Goal: Task Accomplishment & Management: Manage account settings

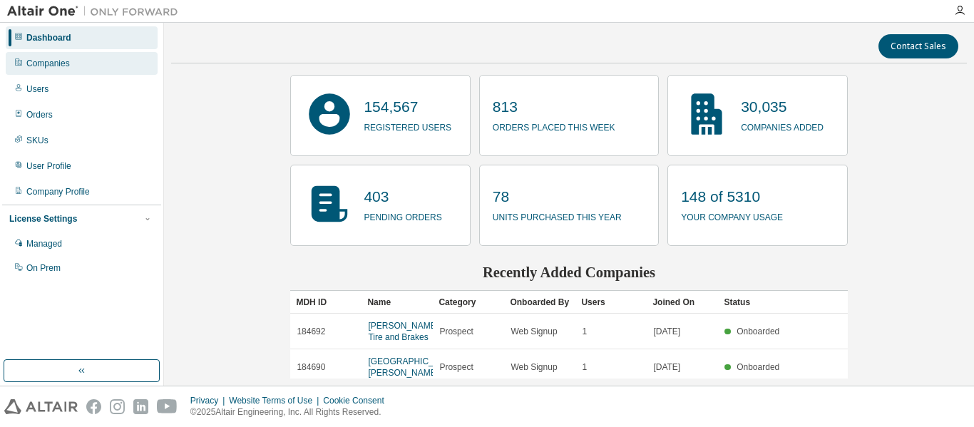
click at [44, 65] on div "Companies" at bounding box center [48, 63] width 44 height 11
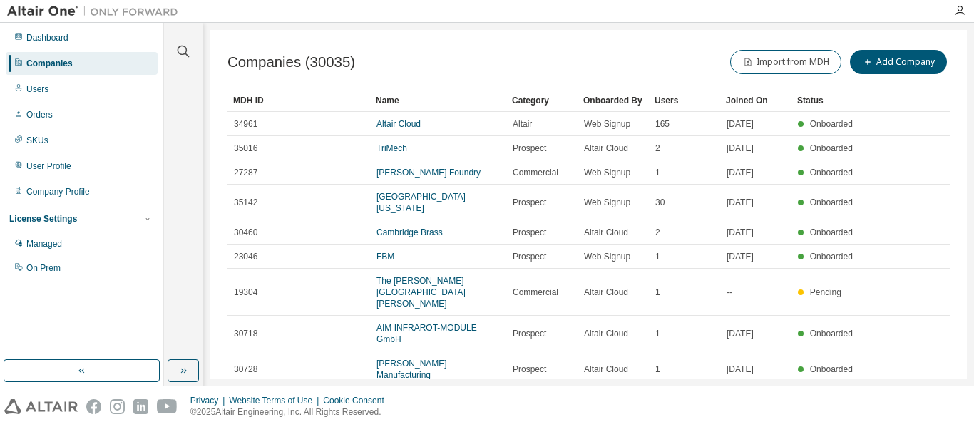
click at [194, 46] on div at bounding box center [183, 43] width 34 height 36
click at [189, 47] on icon "button" at bounding box center [183, 51] width 17 height 17
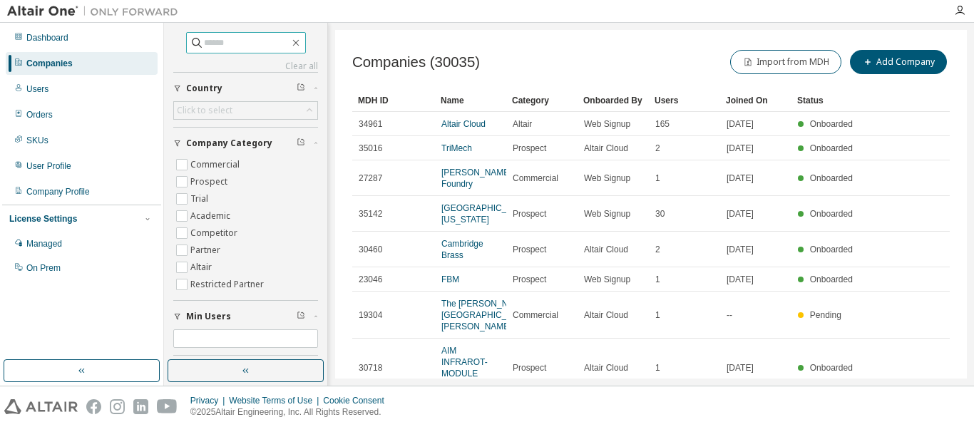
click at [216, 49] on input "text" at bounding box center [247, 43] width 86 height 14
paste input "******"
type input "******"
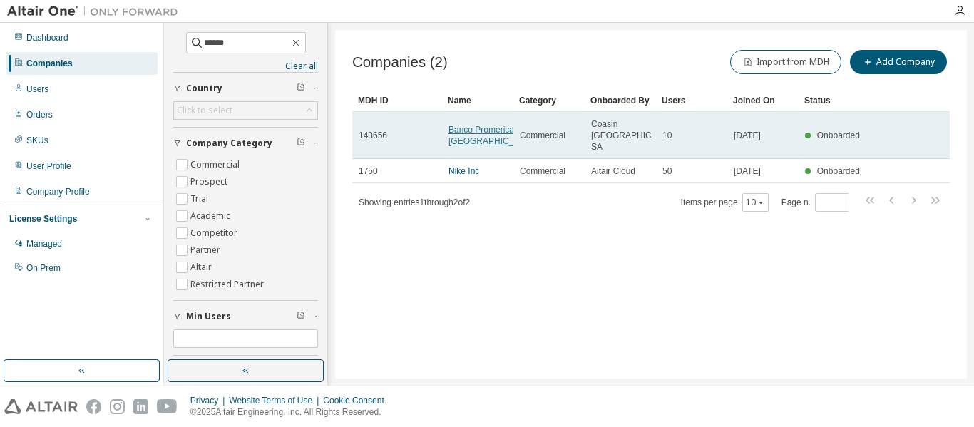
click at [469, 135] on link "Banco Promerica de [GEOGRAPHIC_DATA]" at bounding box center [493, 135] width 89 height 21
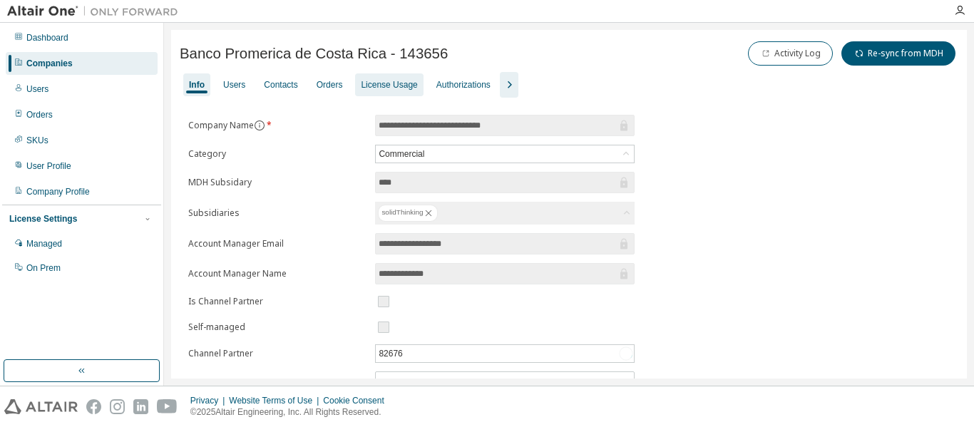
click at [396, 91] on div "License Usage" at bounding box center [389, 84] width 68 height 23
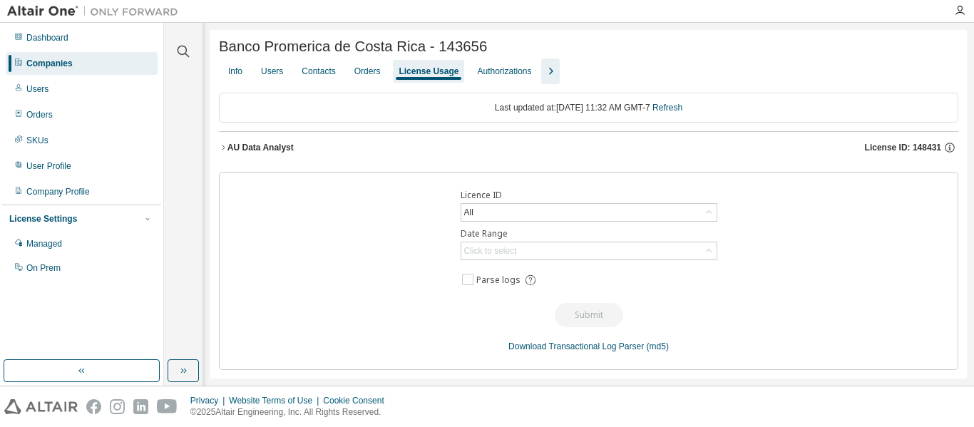
drag, startPoint x: 899, startPoint y: 153, endPoint x: 924, endPoint y: 156, distance: 24.5
click at [924, 154] on div "License ID: 148431" at bounding box center [911, 147] width 93 height 13
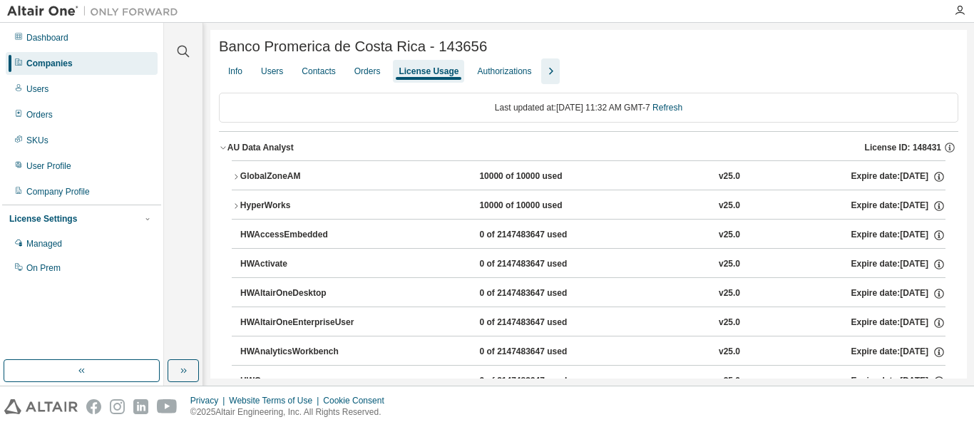
click at [233, 181] on icon "button" at bounding box center [236, 177] width 9 height 9
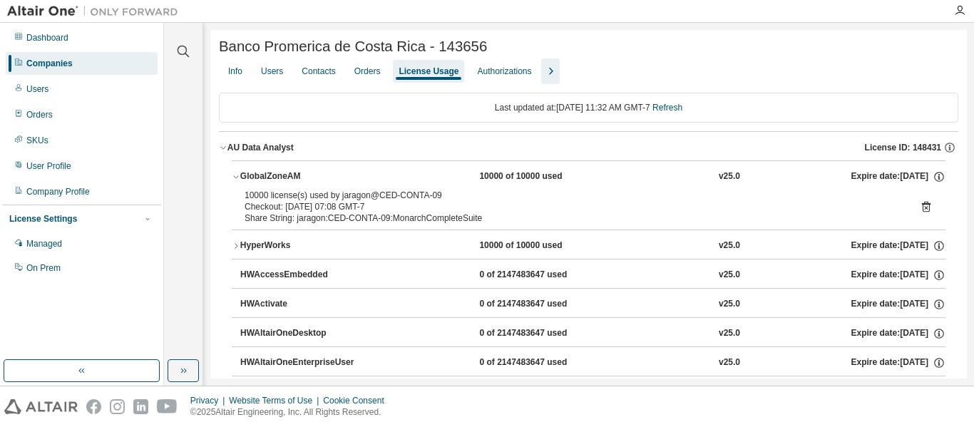
click at [237, 245] on icon "button" at bounding box center [236, 246] width 9 height 9
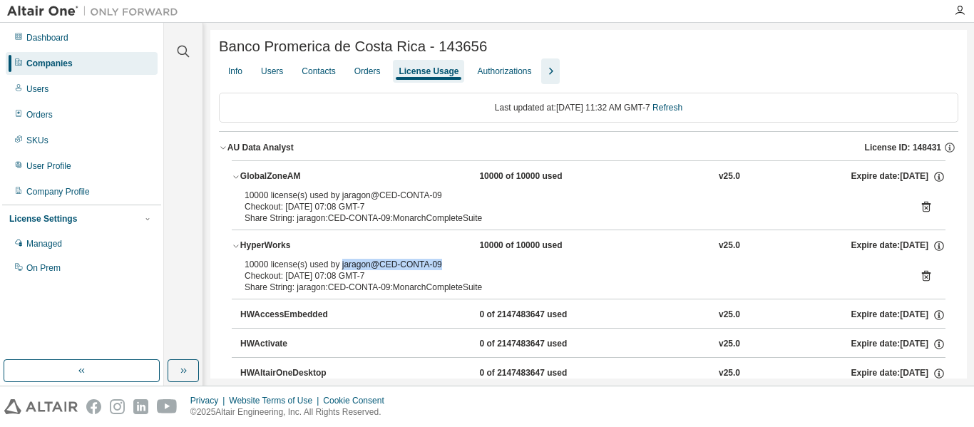
drag, startPoint x: 338, startPoint y: 269, endPoint x: 436, endPoint y: 269, distance: 97.7
click at [436, 269] on div "10000 license(s) used by jaragon@CED-CONTA-09" at bounding box center [572, 264] width 654 height 11
click at [272, 77] on div "Users" at bounding box center [272, 71] width 22 height 11
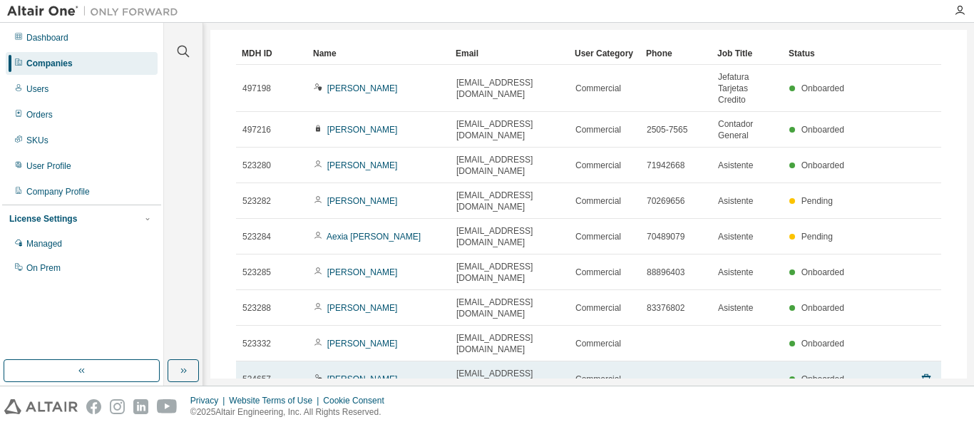
scroll to position [142, 0]
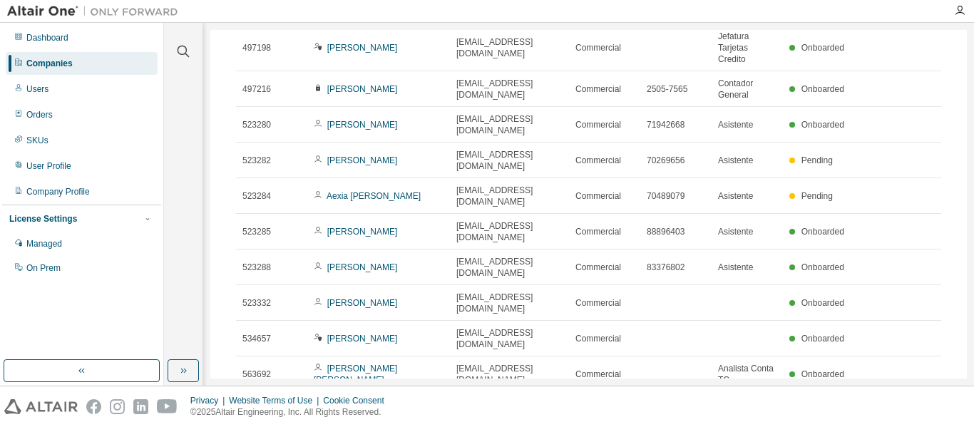
drag, startPoint x: 529, startPoint y: 401, endPoint x: 508, endPoint y: 369, distance: 38.6
click at [508, 369] on div "Users (10) Export To CSV Adopt User Add User Clear Load Save Save As Field Oper…" at bounding box center [589, 200] width 740 height 516
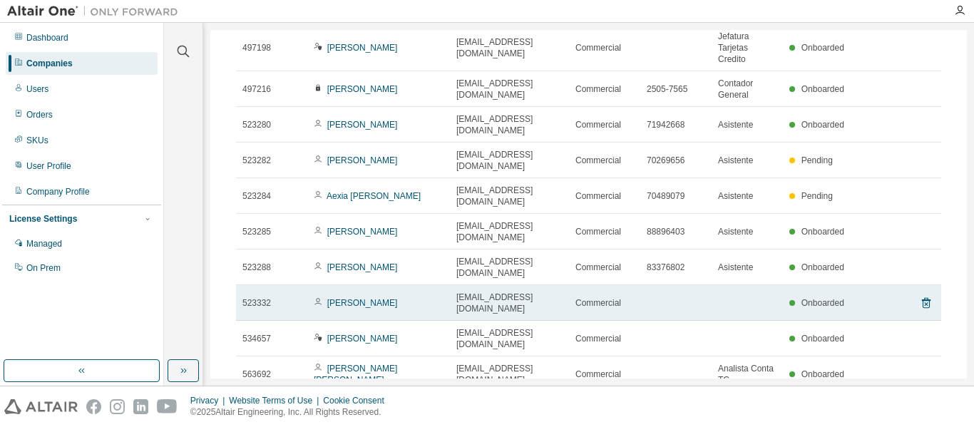
scroll to position [0, 0]
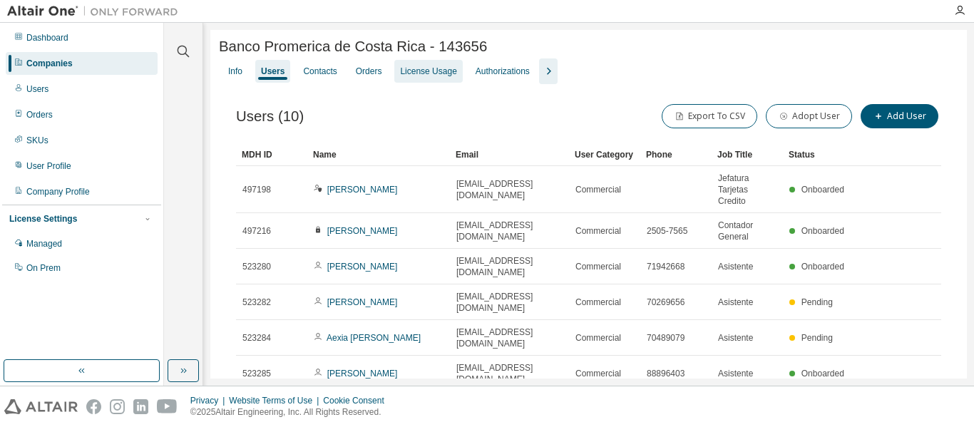
click at [423, 68] on div "License Usage" at bounding box center [428, 71] width 56 height 11
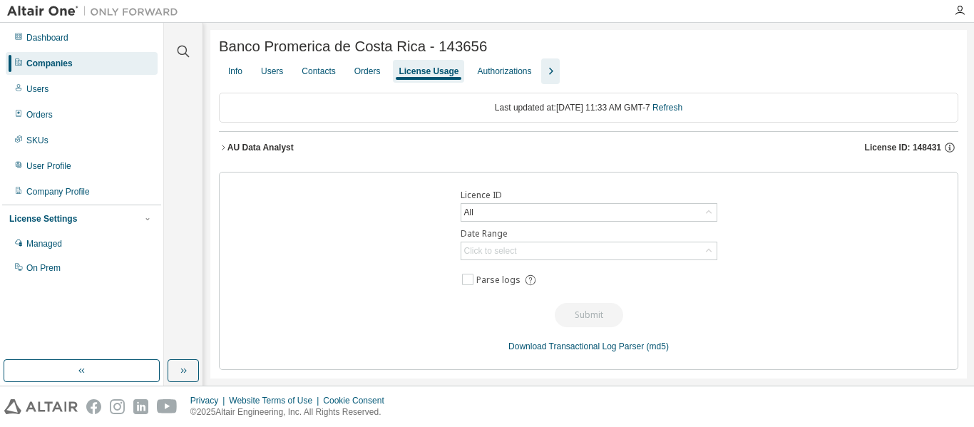
drag, startPoint x: 899, startPoint y: 149, endPoint x: 915, endPoint y: 153, distance: 16.3
click at [915, 153] on span "License ID: 148431" at bounding box center [903, 147] width 76 height 11
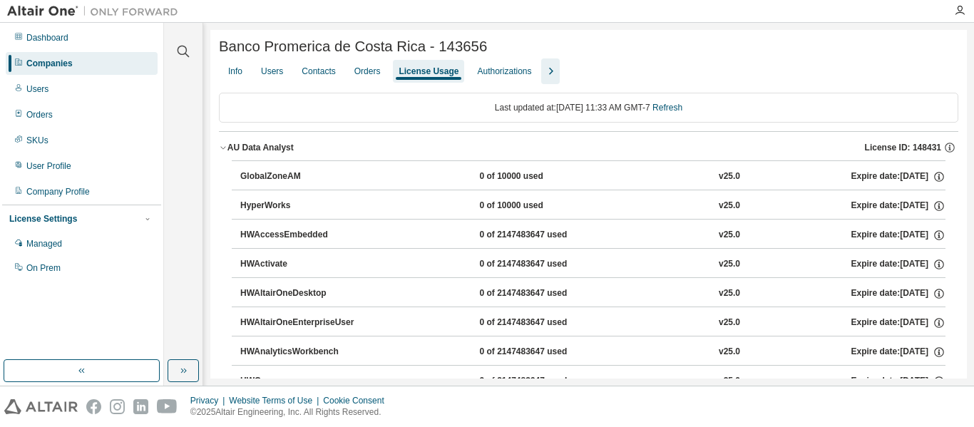
click at [282, 173] on div "GlobalZoneAM" at bounding box center [304, 176] width 128 height 13
click at [302, 183] on div "GlobalZoneAM" at bounding box center [304, 176] width 128 height 13
click at [897, 153] on span "License ID: 148431" at bounding box center [903, 147] width 76 height 11
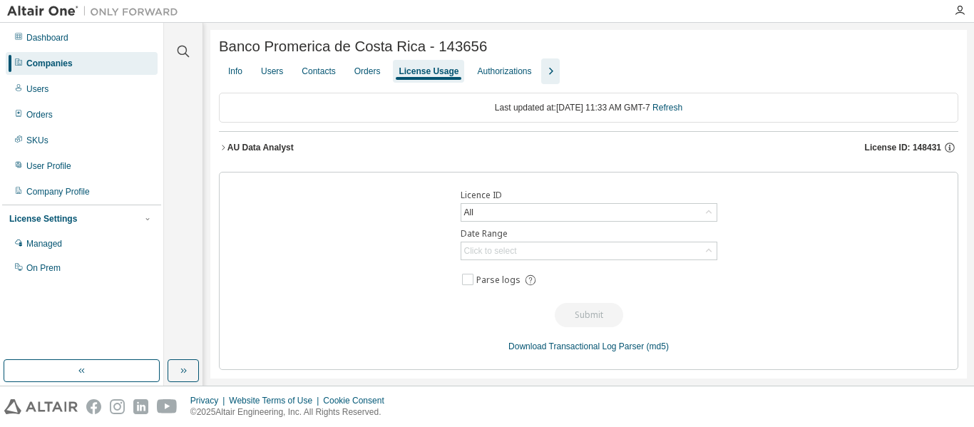
click at [897, 153] on span "License ID: 148431" at bounding box center [903, 147] width 76 height 11
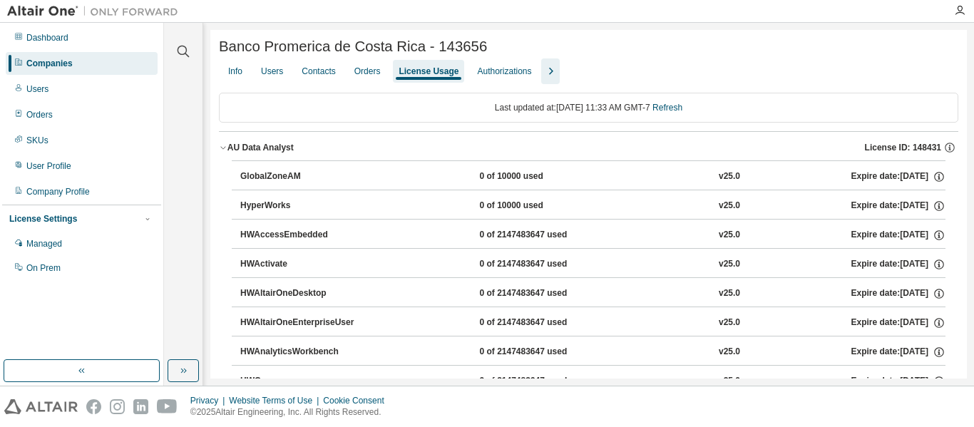
click at [244, 182] on div "GlobalZoneAM" at bounding box center [304, 176] width 128 height 13
click at [220, 147] on icon "button" at bounding box center [223, 147] width 9 height 9
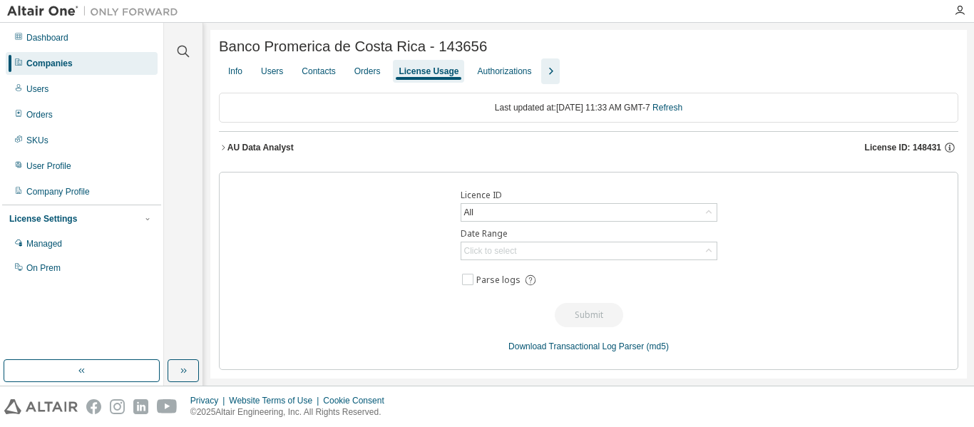
click at [220, 147] on icon "button" at bounding box center [223, 147] width 9 height 9
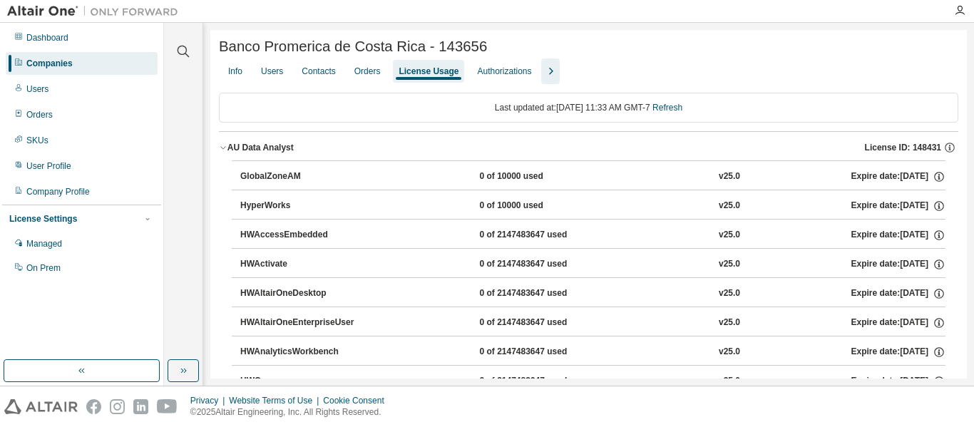
click at [902, 151] on span "License ID: 148431" at bounding box center [903, 147] width 76 height 11
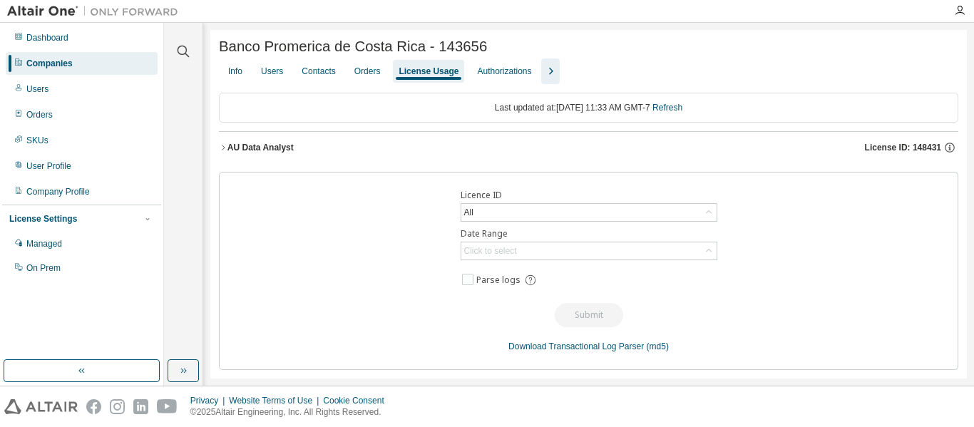
click at [911, 159] on button "AU Data Analyst License ID: 148431" at bounding box center [589, 147] width 740 height 31
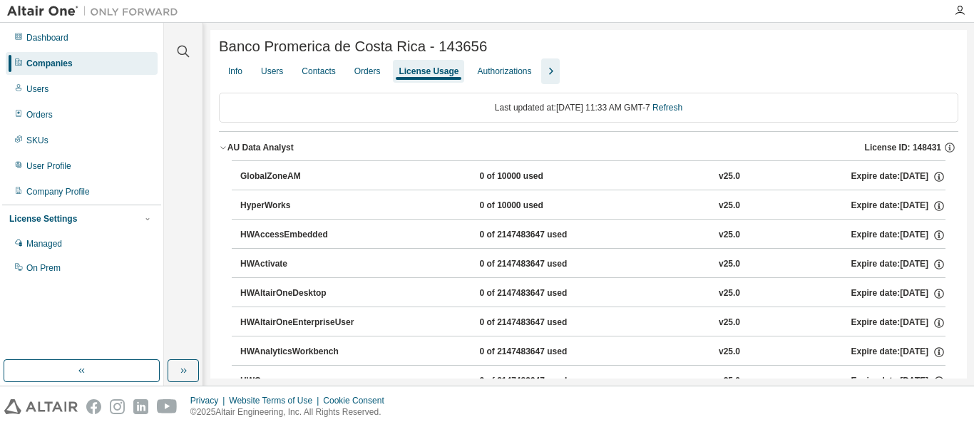
click at [498, 193] on button "GlobalZoneAM 0 of 10000 used v25.0 Expire date: [DATE]" at bounding box center [592, 176] width 705 height 31
drag, startPoint x: 484, startPoint y: 176, endPoint x: 426, endPoint y: 175, distance: 57.8
click at [426, 175] on div "GlobalZoneAM 0 of 10000 used v25.0 Expire date: [DATE]" at bounding box center [592, 176] width 705 height 13
click at [266, 64] on div "Users" at bounding box center [272, 71] width 34 height 23
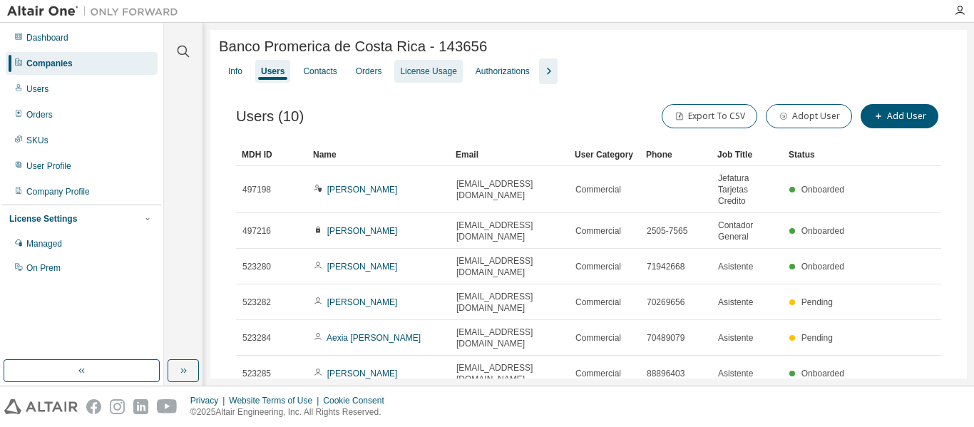
click at [430, 74] on div "License Usage" at bounding box center [428, 71] width 56 height 11
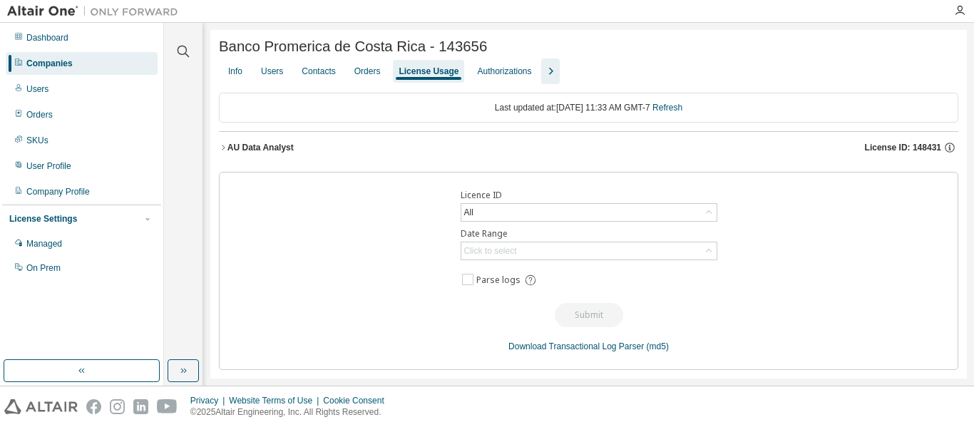
click at [901, 152] on span "License ID: 148431" at bounding box center [903, 147] width 76 height 11
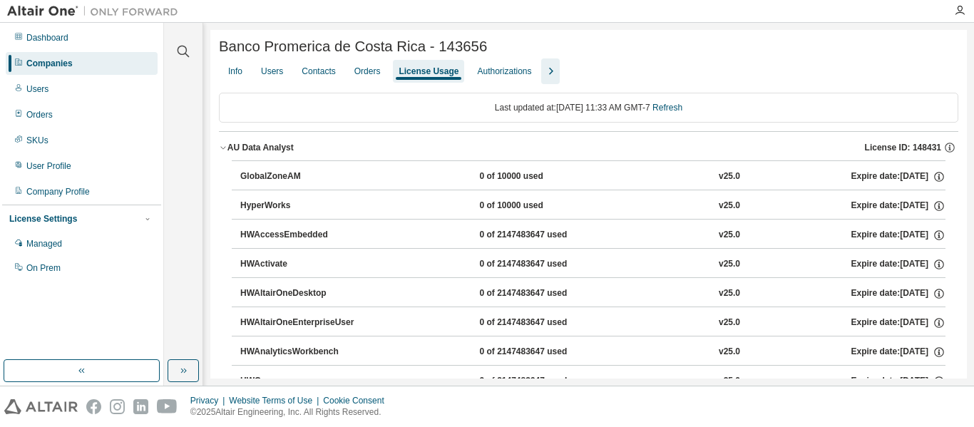
click at [903, 47] on div at bounding box center [774, 47] width 370 height 6
